Goal: Information Seeking & Learning: Find specific page/section

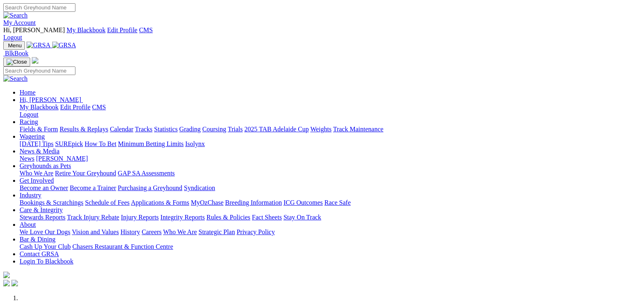
click at [63, 206] on link "Care & Integrity" at bounding box center [41, 209] width 43 height 7
click at [65, 214] on link "Stewards Reports" at bounding box center [43, 217] width 46 height 7
